Goal: Information Seeking & Learning: Learn about a topic

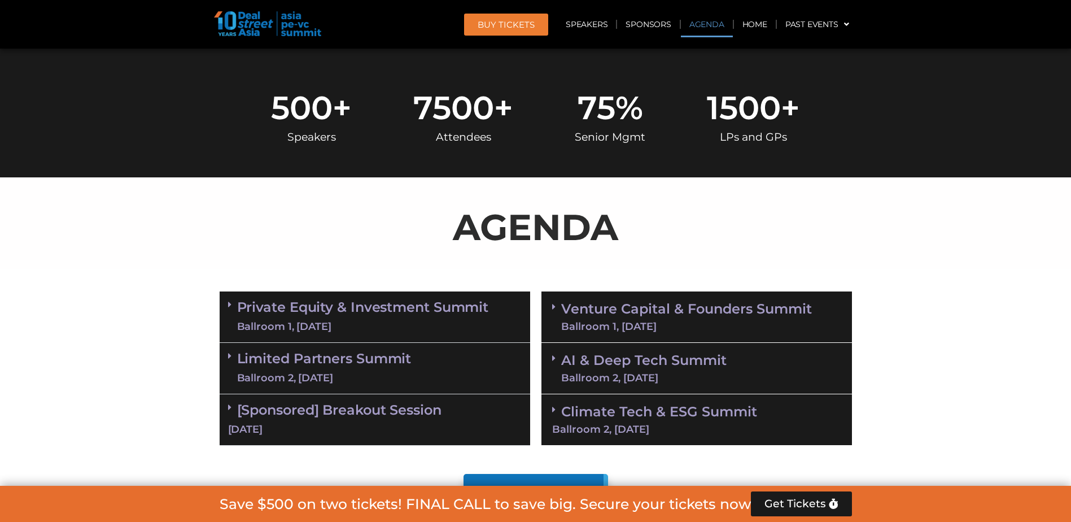
scroll to position [621, 0]
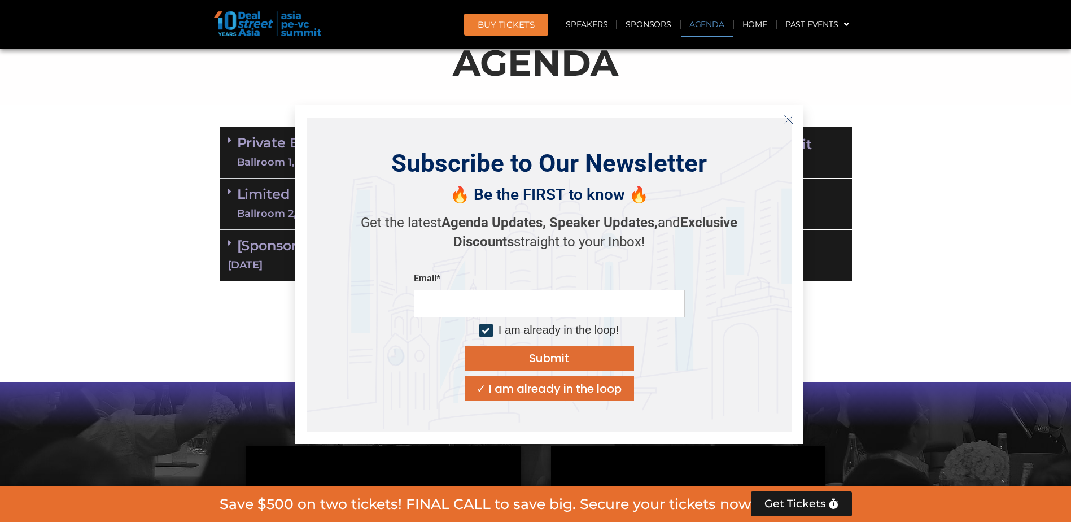
click at [347, 117] on icon "Close" at bounding box center [788, 120] width 10 height 10
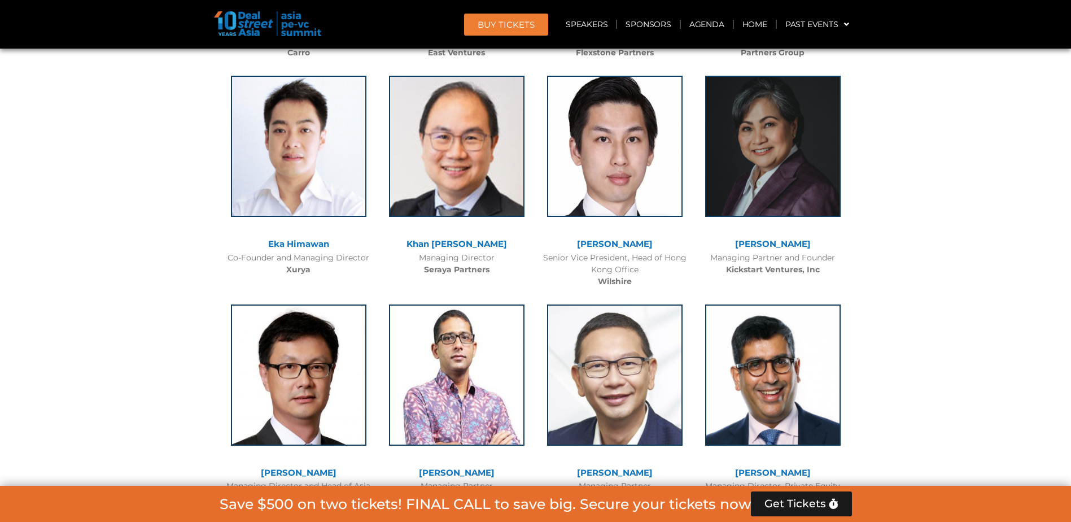
scroll to position [0, 0]
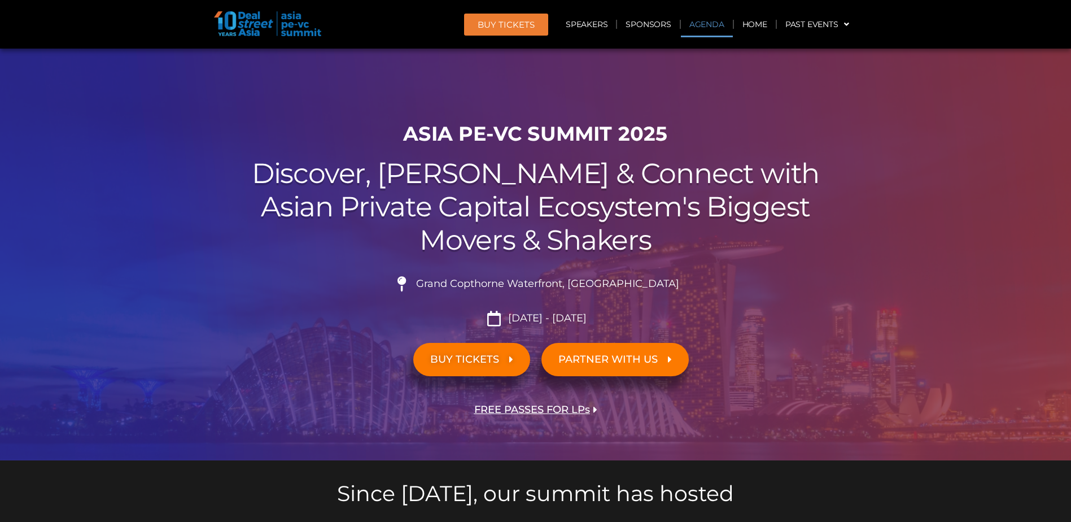
click at [347, 17] on link "Agenda" at bounding box center [707, 24] width 52 height 26
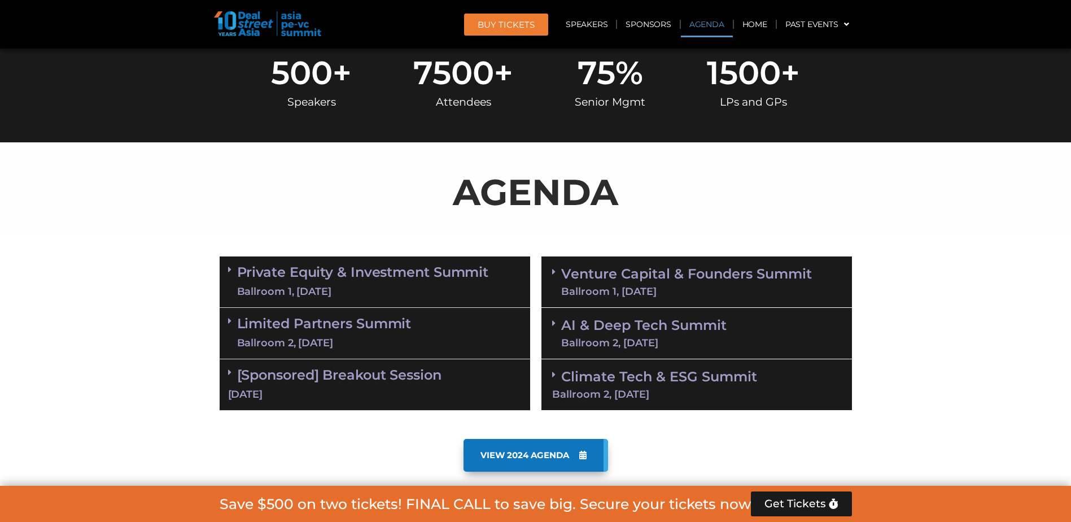
scroll to position [591, 0]
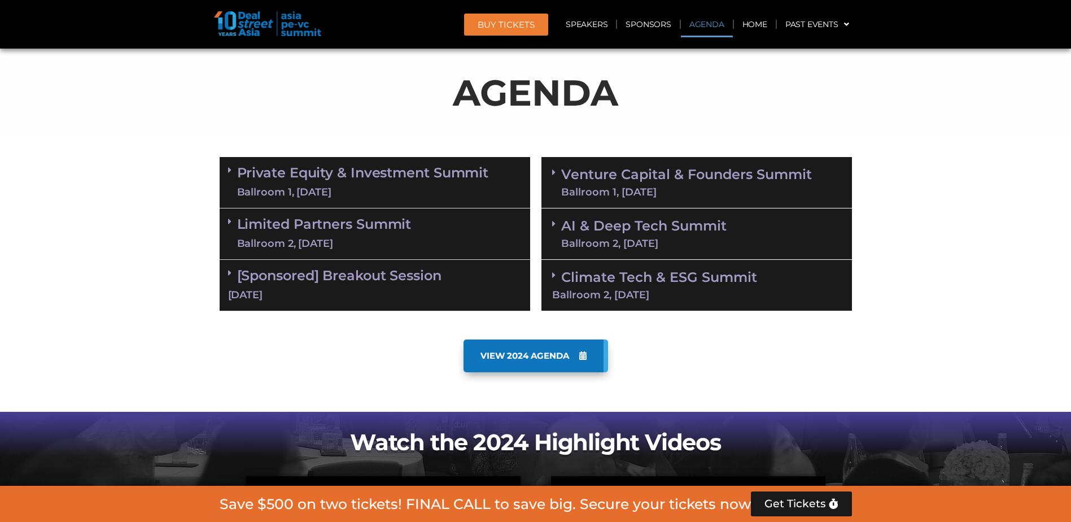
click at [313, 169] on link "Private Equity & Investment Summit Ballroom 1, [DATE]" at bounding box center [363, 182] width 252 height 34
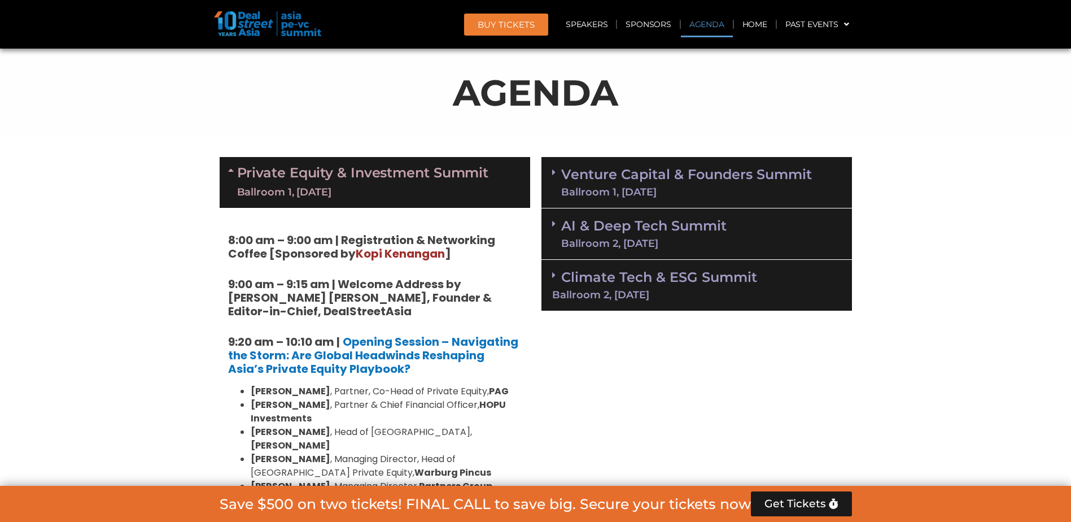
click at [334, 173] on link "Private Equity & Investment Summit Ballroom 1, [DATE]" at bounding box center [363, 182] width 252 height 34
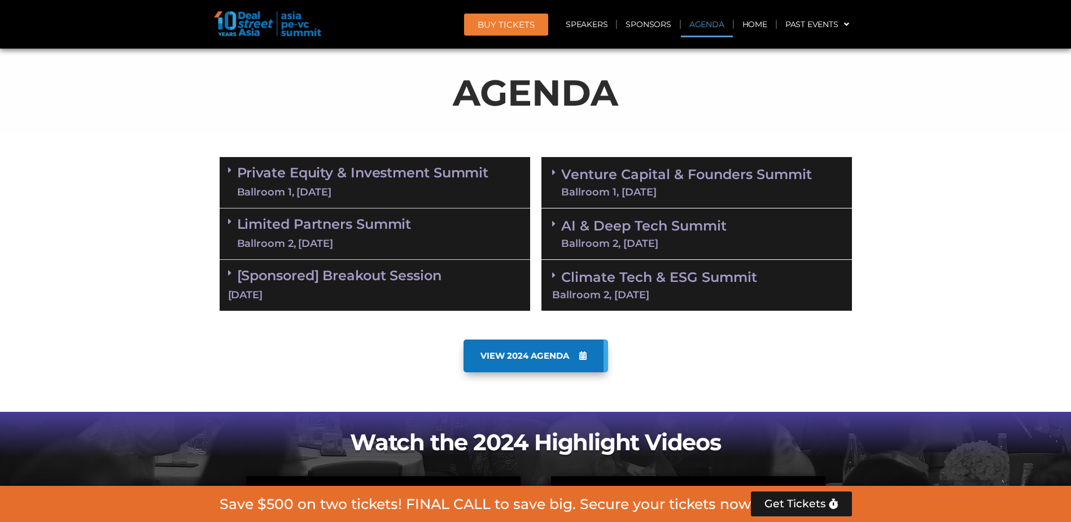
click at [342, 181] on link "Private Equity & Investment Summit Ballroom 1, [DATE]" at bounding box center [363, 182] width 252 height 34
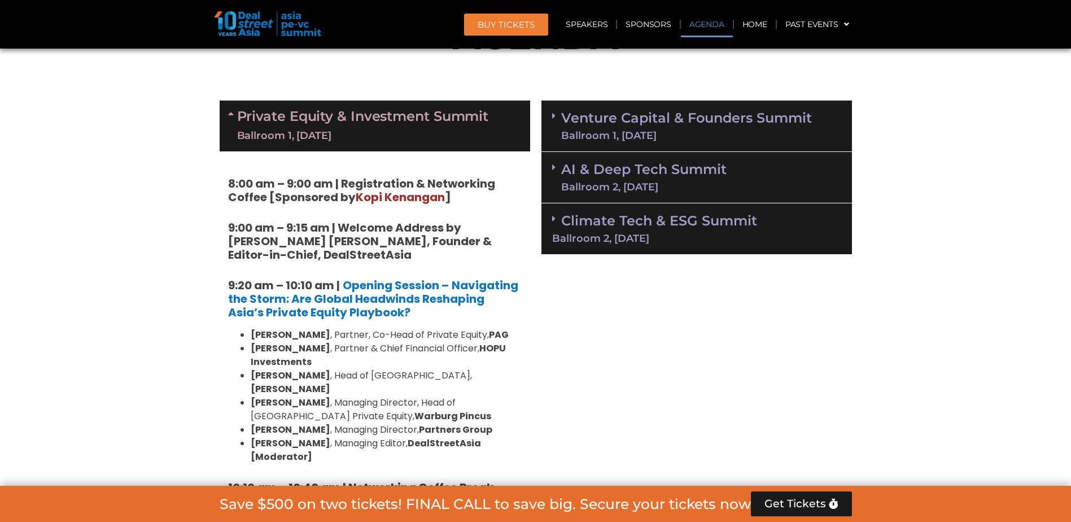
scroll to position [535, 0]
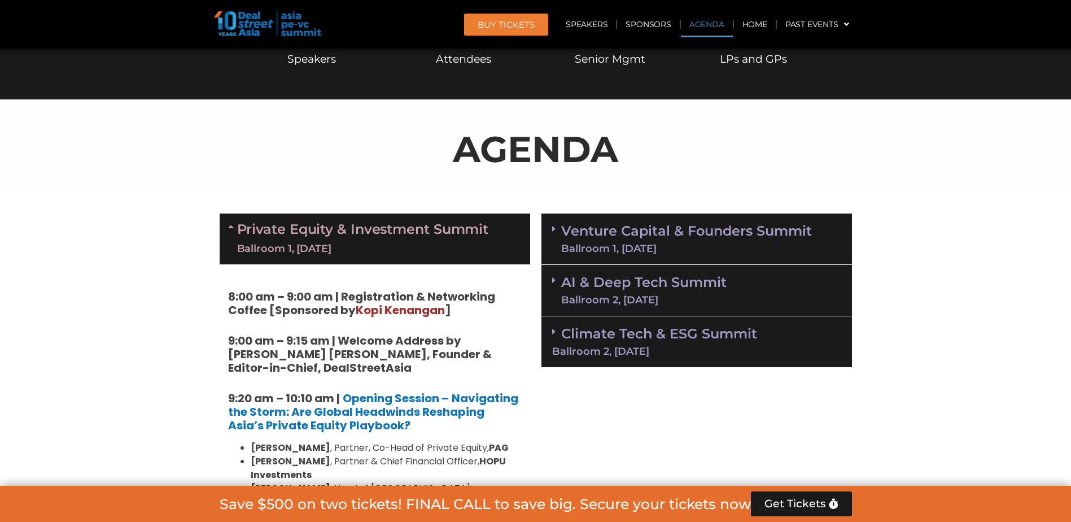
click at [347, 226] on link "Private Equity & Investment Summit Ballroom 1, [DATE]" at bounding box center [363, 239] width 252 height 34
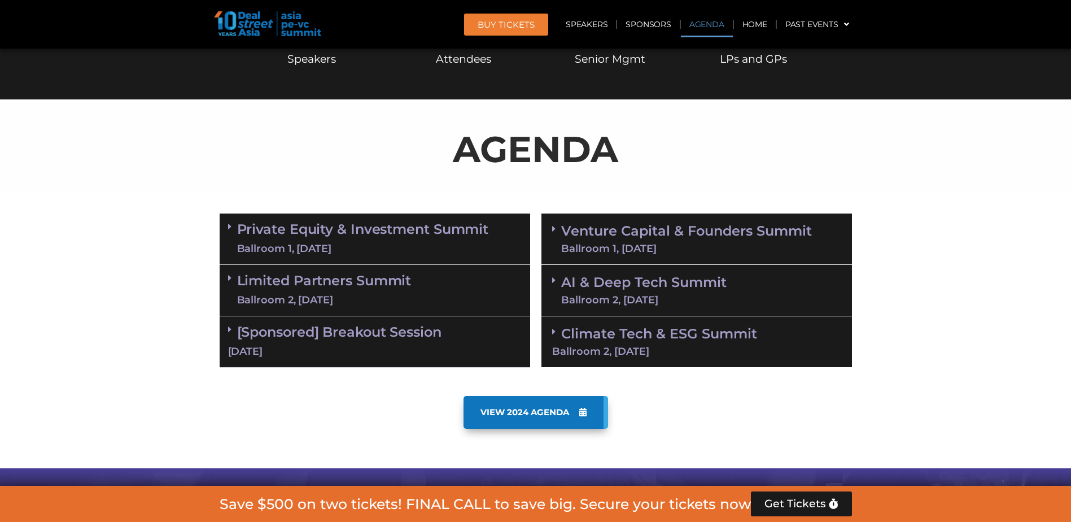
click at [347, 234] on link "Private Equity & Investment Summit Ballroom 1, [DATE]" at bounding box center [363, 239] width 252 height 34
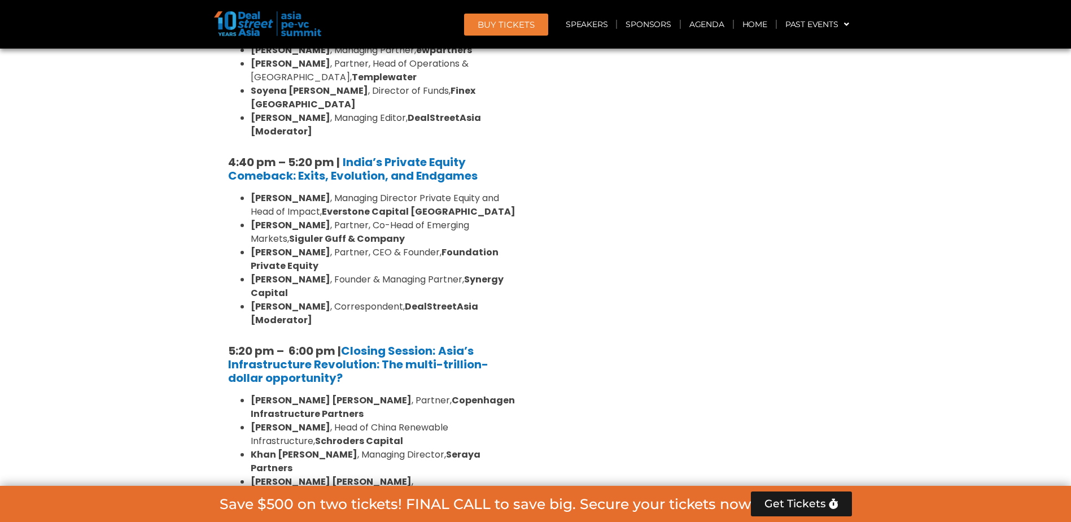
scroll to position [2171, 0]
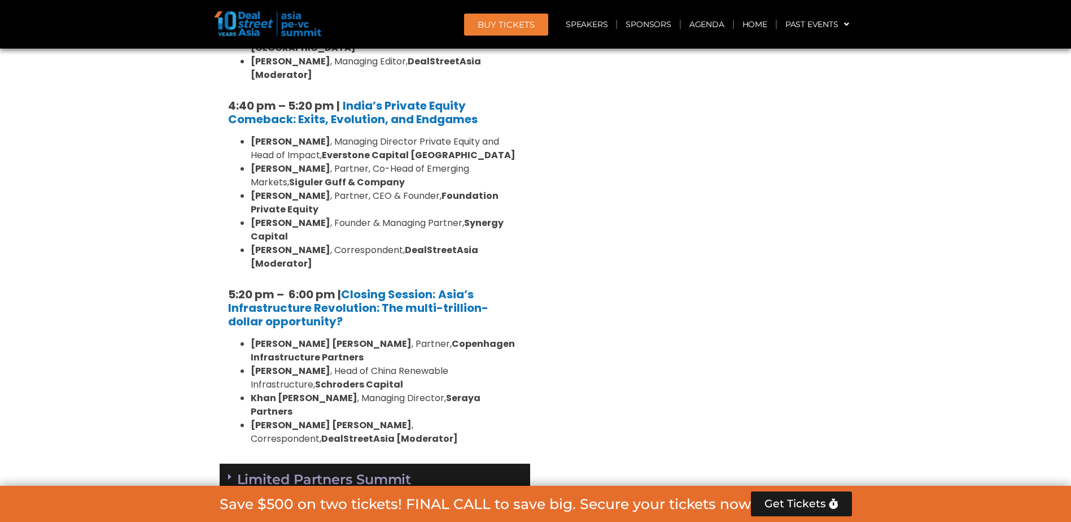
click at [347, 265] on div "Ballroom 2, [DATE]" at bounding box center [324, 499] width 174 height 14
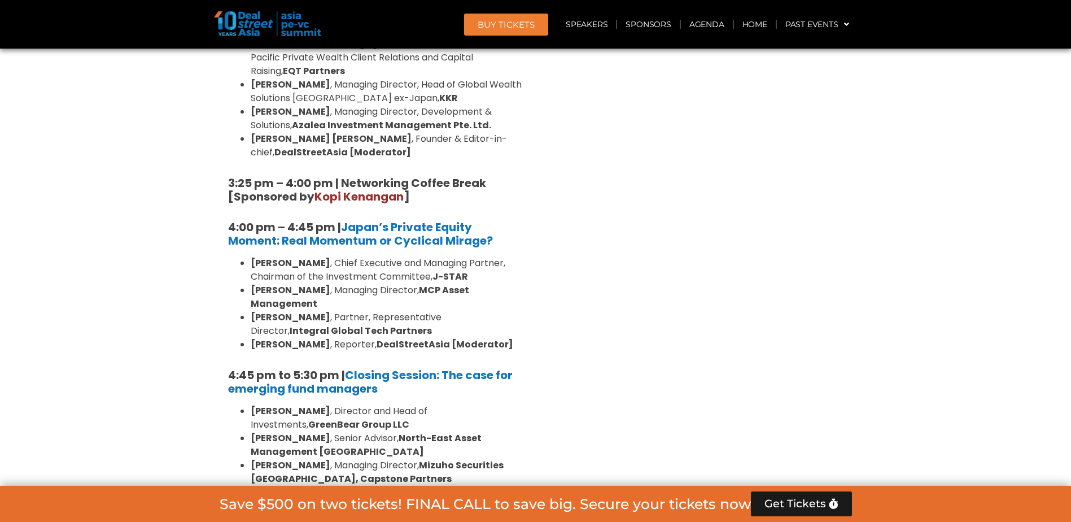
scroll to position [3413, 0]
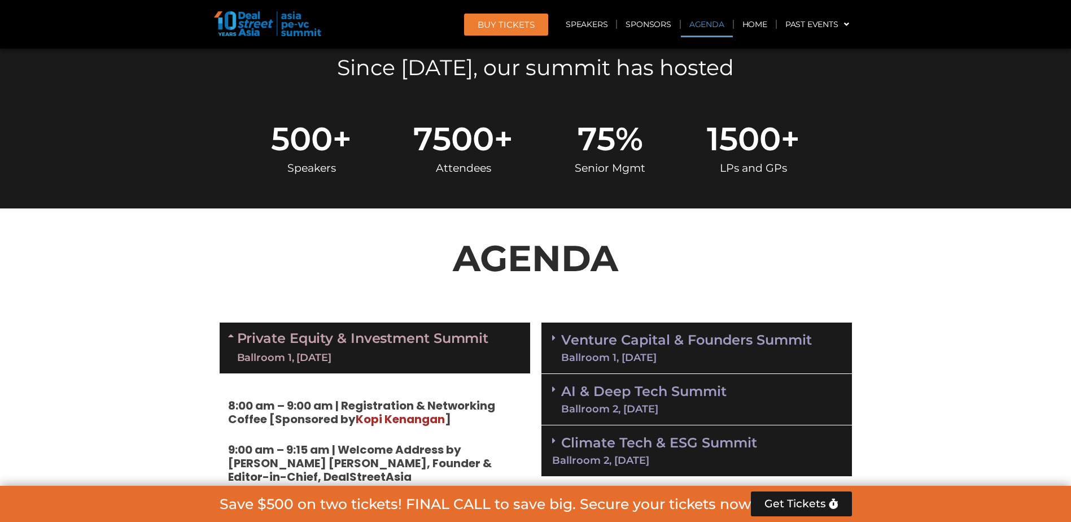
scroll to position [478, 0]
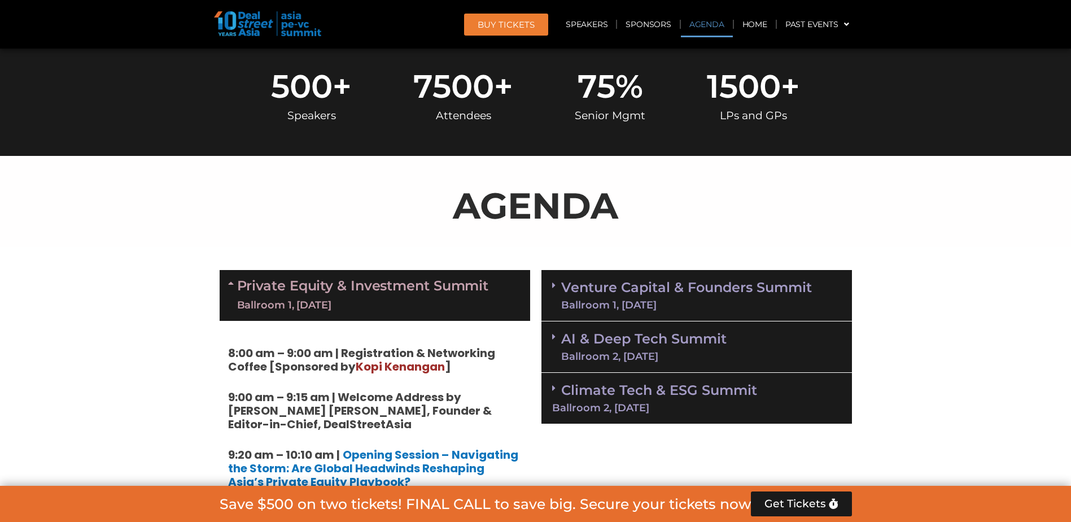
click at [347, 265] on link "Venture Capital & Founders​ Summit Ballroom 1, [DATE]" at bounding box center [686, 295] width 251 height 29
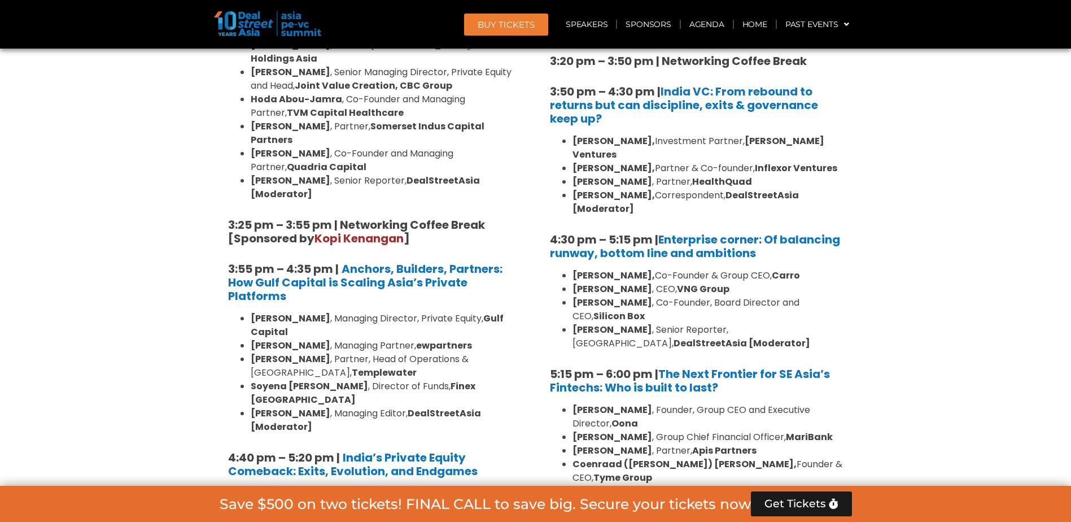
scroll to position [1833, 0]
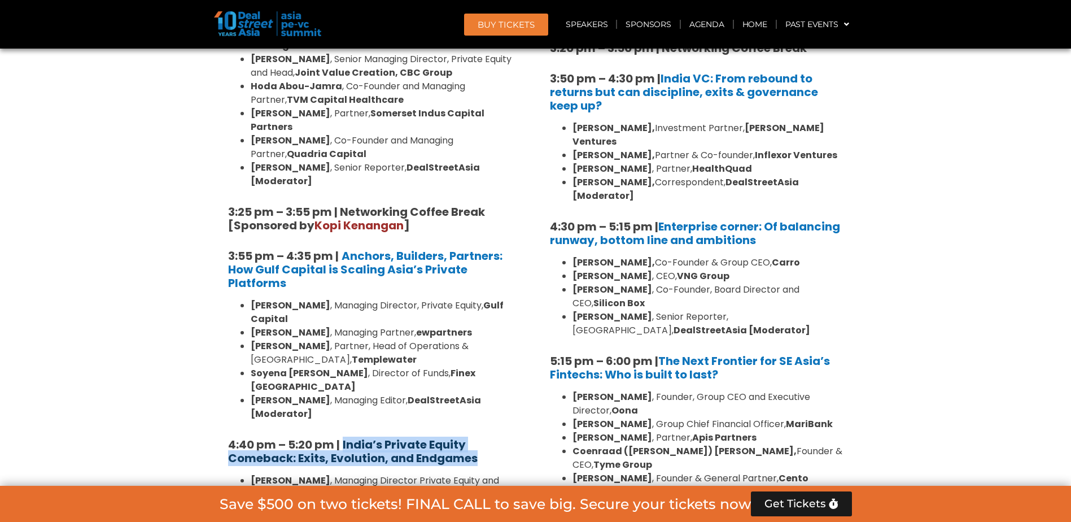
drag, startPoint x: 479, startPoint y: 266, endPoint x: 345, endPoint y: 260, distance: 133.9
click at [345, 265] on h5 "4:40 pm – 5:20 pm | India’s Private Equity Comeback: Exits, Evolution, and Endg…" at bounding box center [375, 450] width 294 height 27
copy strong "India’s Private Equity Comeback: Exits, Evolution, and Endgames"
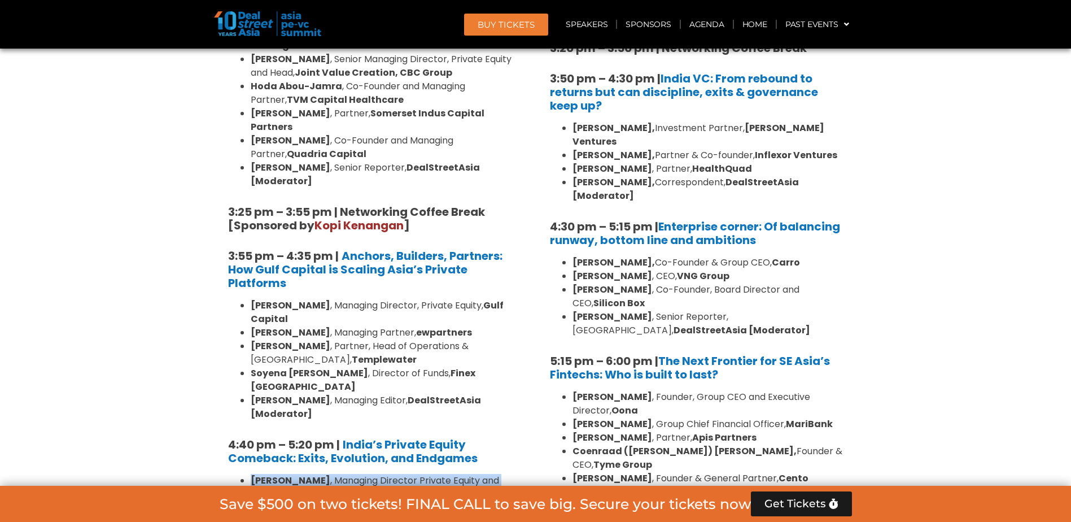
drag, startPoint x: 314, startPoint y: 409, endPoint x: 244, endPoint y: 294, distance: 134.6
copy ul "[PERSON_NAME] , Managing Director Private Equity and Head of Impact, Everstone …"
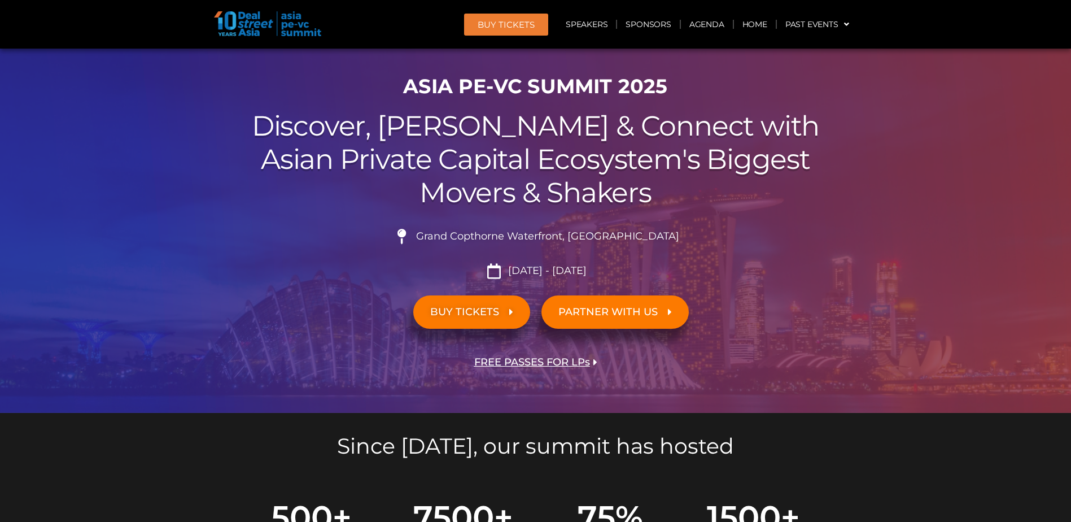
scroll to position [0, 0]
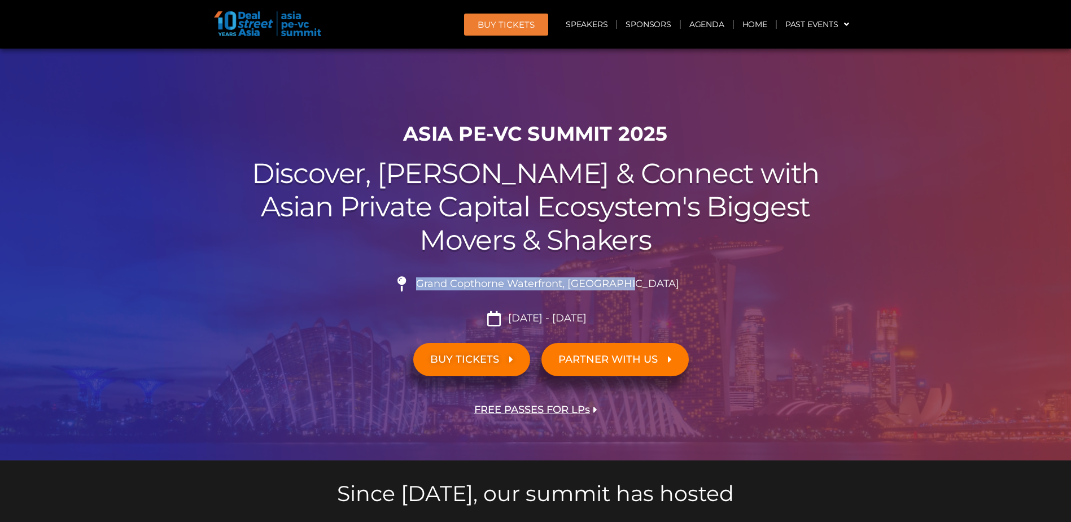
drag, startPoint x: 655, startPoint y: 284, endPoint x: 448, endPoint y: 287, distance: 207.7
click at [347, 265] on li "Grand Copthorne Waterfront, [GEOGRAPHIC_DATA]​" at bounding box center [536, 288] width 632 height 25
copy span "Grand Copthorne Waterfront, [GEOGRAPHIC_DATA]​"
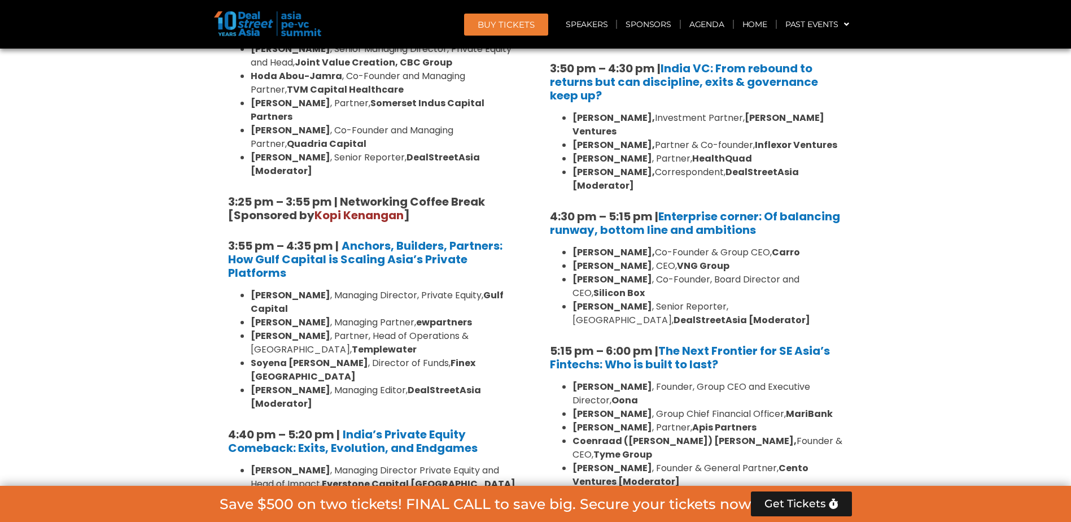
scroll to position [1693, 0]
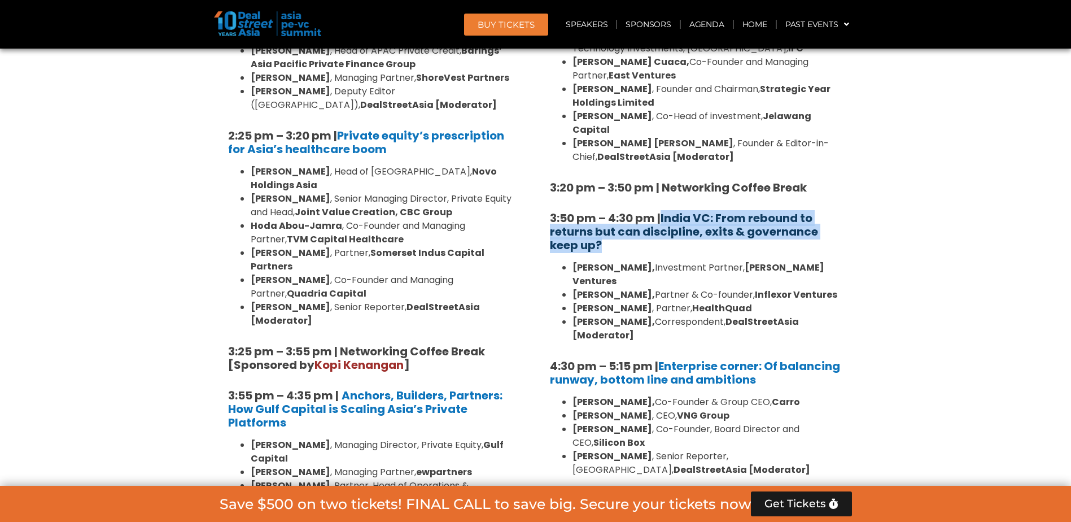
drag, startPoint x: 653, startPoint y: 177, endPoint x: 665, endPoint y: 152, distance: 27.5
click at [347, 211] on h5 "3:50 pm – 4:30 pm | [GEOGRAPHIC_DATA] VC: From rebound to returns but can disci…" at bounding box center [697, 231] width 294 height 41
copy link "India VC: From rebound to returns but can discipline, exits & governance keep u…"
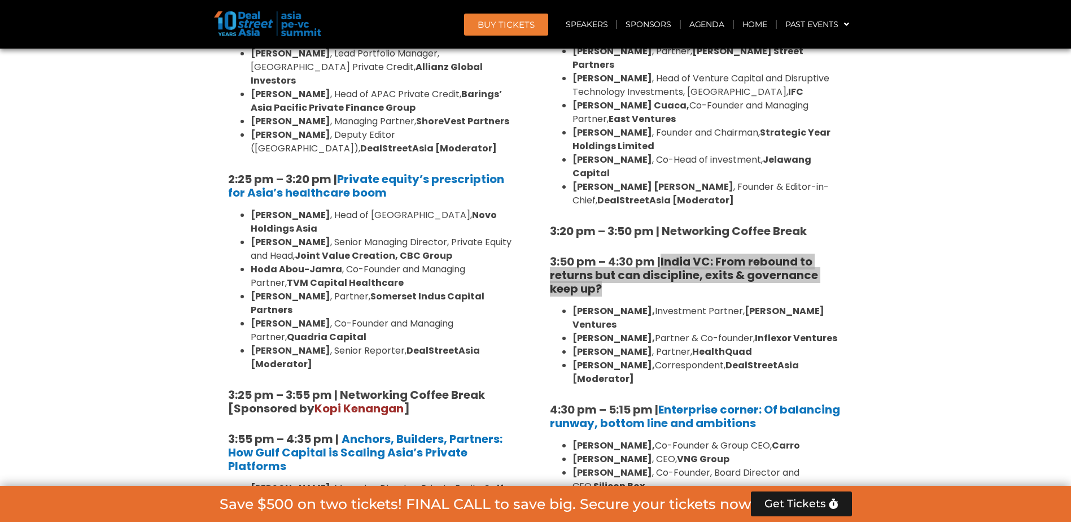
scroll to position [1637, 0]
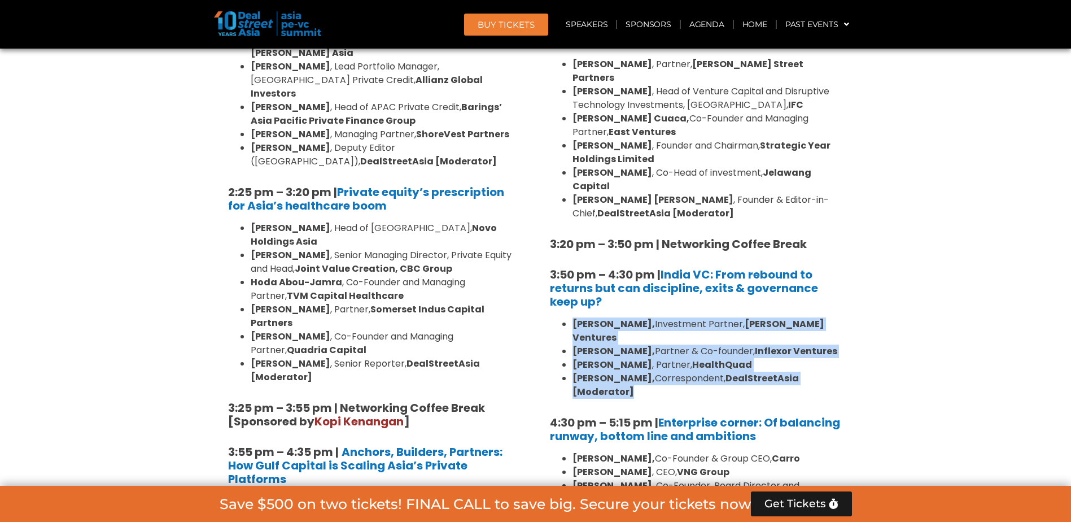
drag, startPoint x: 643, startPoint y: 305, endPoint x: 563, endPoint y: 251, distance: 96.3
click at [347, 265] on ul "[PERSON_NAME], Investment Partner, [PERSON_NAME] Ventures [PERSON_NAME], Partne…" at bounding box center [697, 357] width 294 height 81
copy ul "[PERSON_NAME], Investment Partner, [PERSON_NAME] Ventures [PERSON_NAME], Partne…"
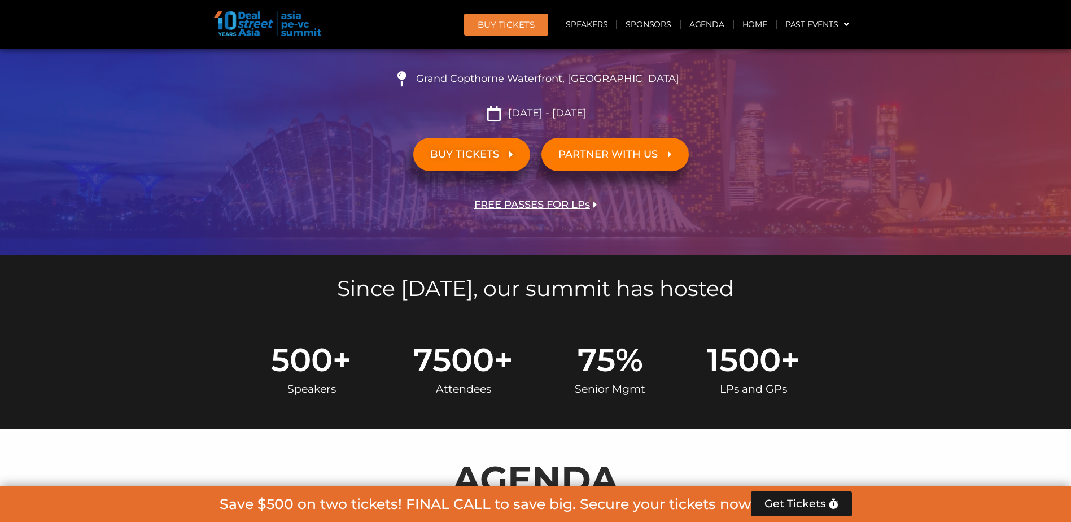
scroll to position [56, 0]
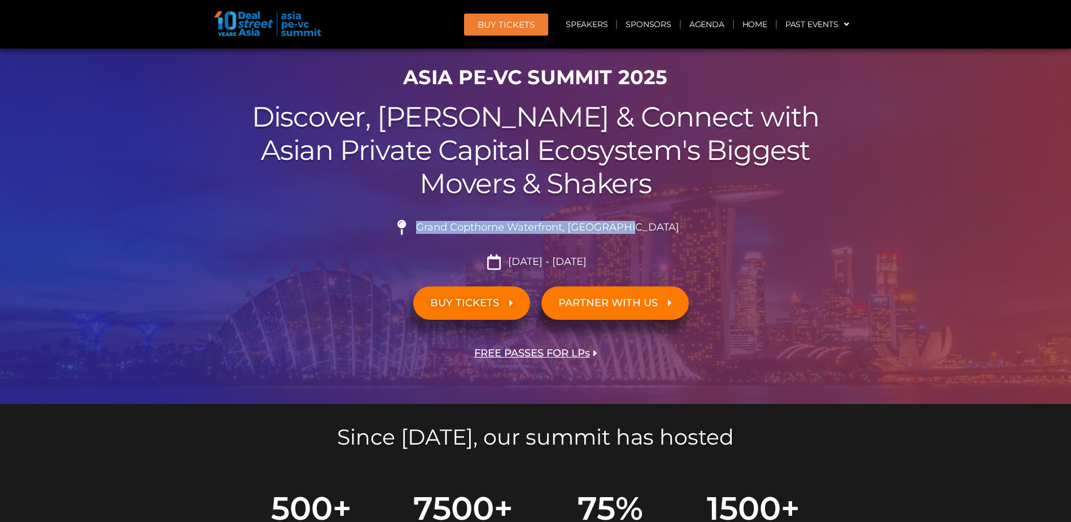
drag, startPoint x: 687, startPoint y: 233, endPoint x: 448, endPoint y: 227, distance: 239.9
click at [347, 227] on li "Grand Copthorne Waterfront, [GEOGRAPHIC_DATA]​" at bounding box center [536, 232] width 632 height 25
copy span "Grand Copthorne Waterfront, [GEOGRAPHIC_DATA]​"
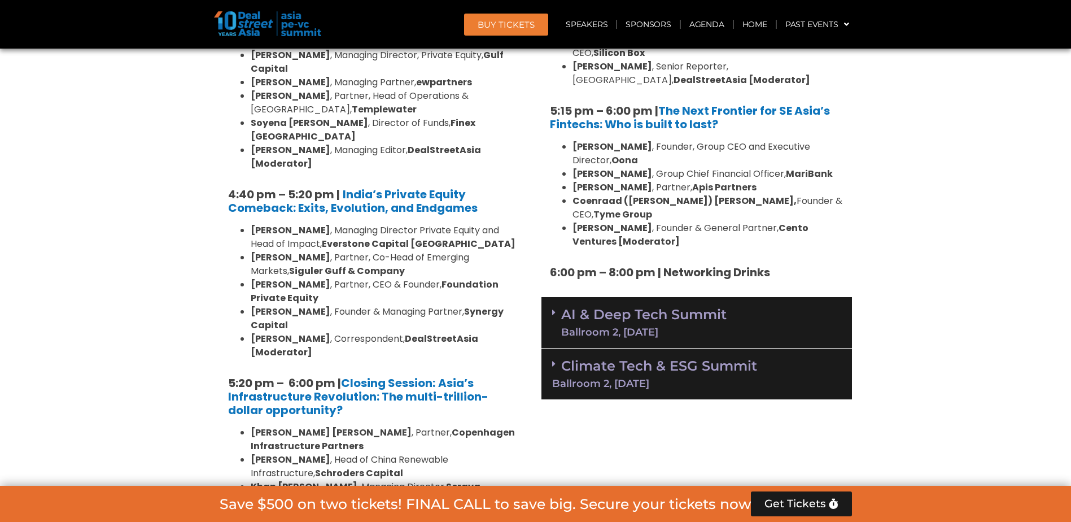
scroll to position [2088, 0]
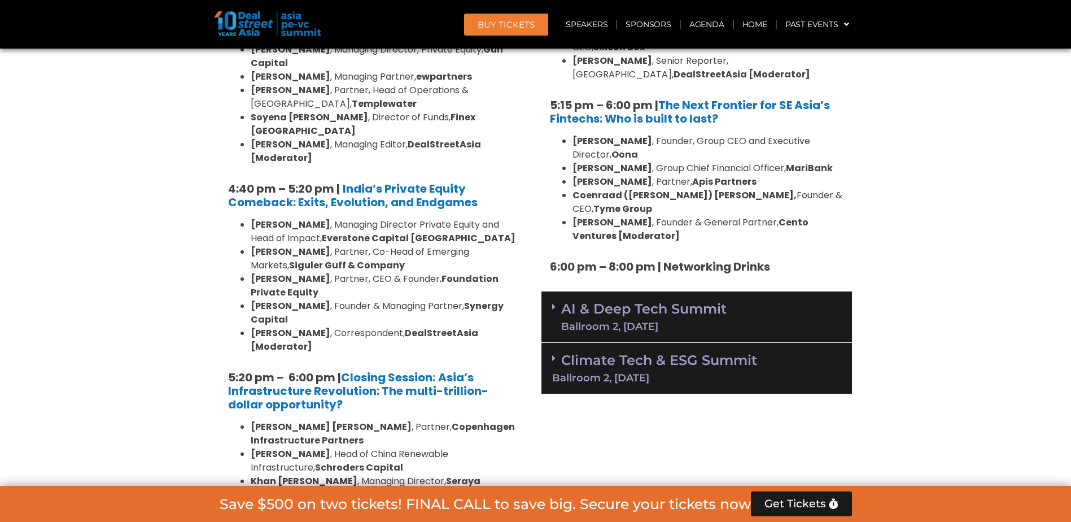
click at [347, 265] on link "AI & Deep Tech Summit Ballroom 2, [DATE]" at bounding box center [643, 316] width 165 height 29
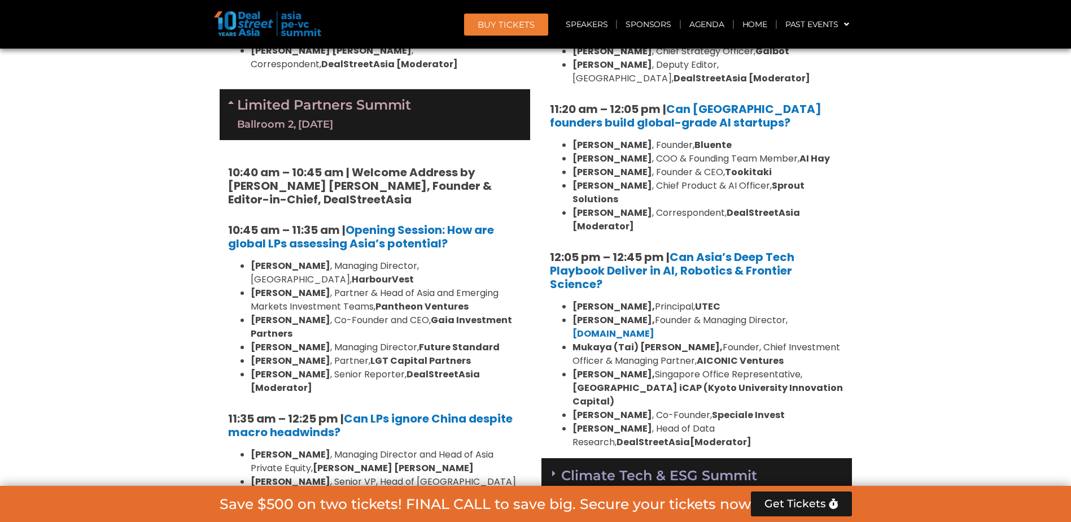
scroll to position [2540, 0]
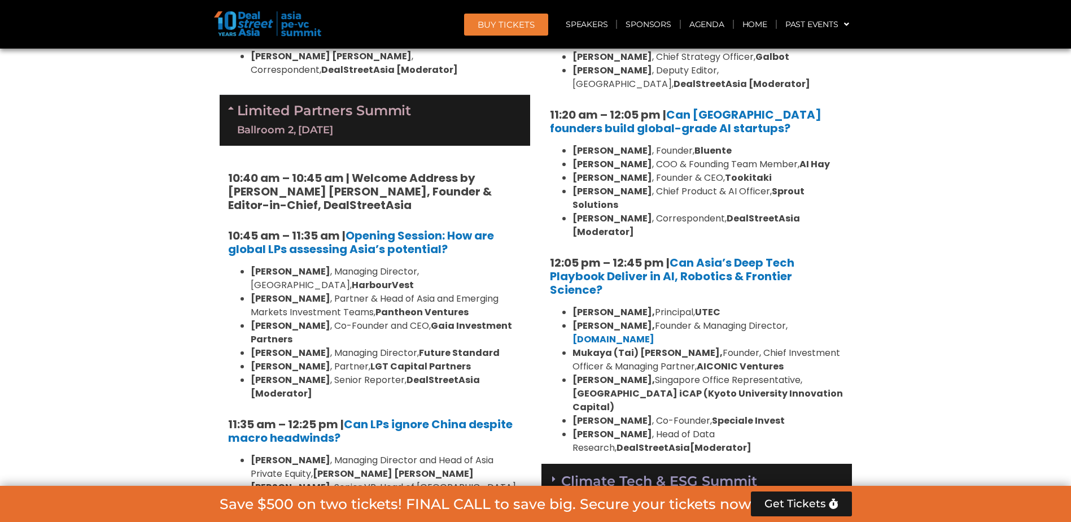
click at [347, 265] on link "Climate Tech & ESG Summit Ballroom 2, [DATE]" at bounding box center [696, 487] width 289 height 31
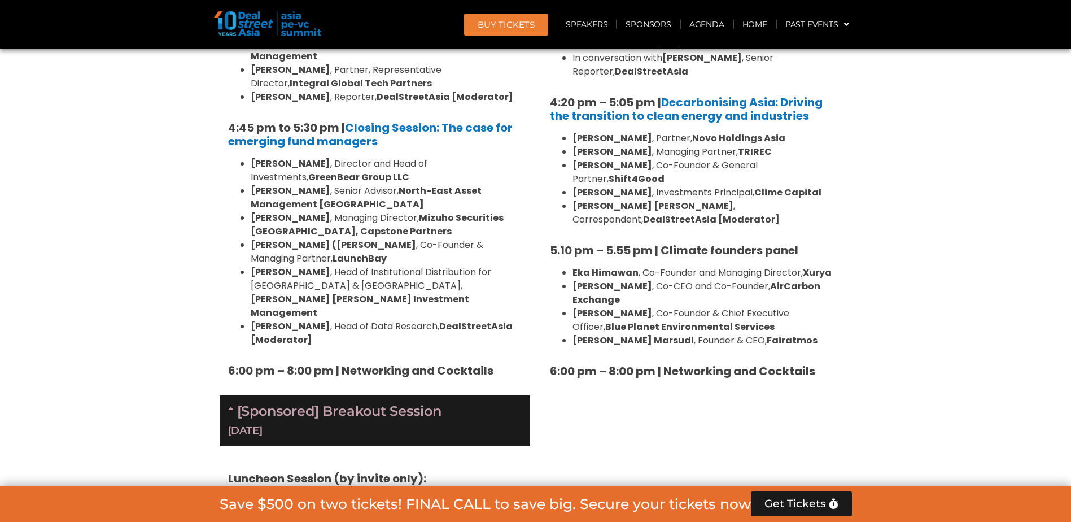
scroll to position [3612, 0]
